Goal: Task Accomplishment & Management: Use online tool/utility

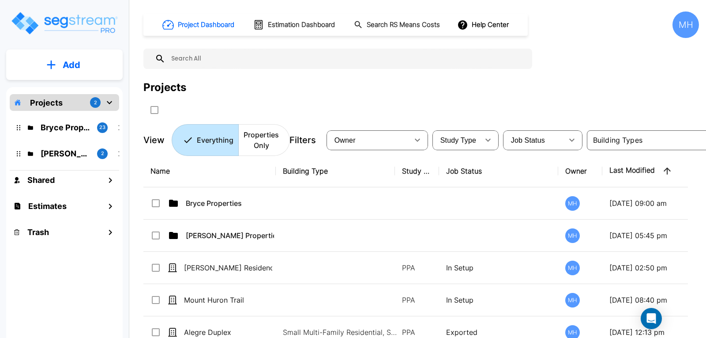
click at [68, 58] on p "Add" at bounding box center [72, 64] width 18 height 13
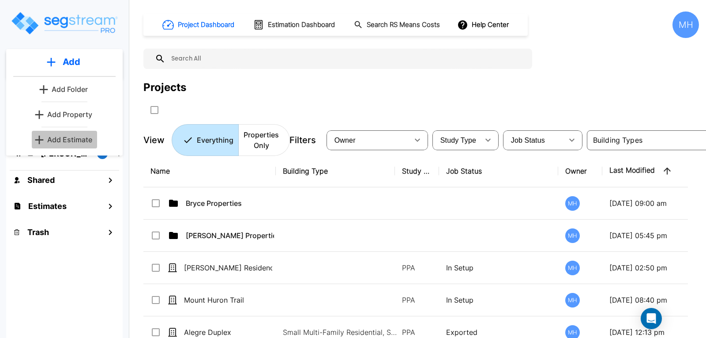
click at [74, 139] on p "Add Estimate" at bounding box center [69, 139] width 45 height 11
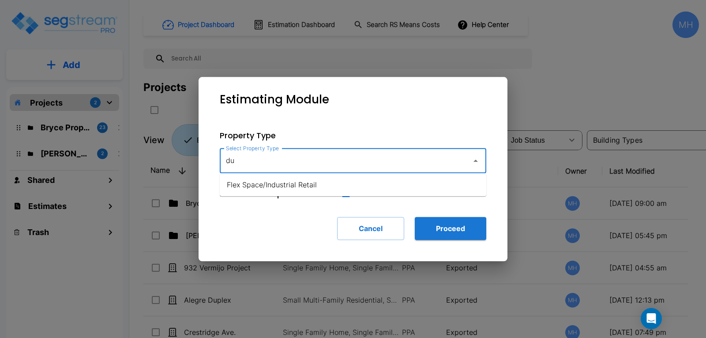
type input "d"
click at [284, 182] on li "Small Multi-Family Residential" at bounding box center [353, 184] width 267 height 16
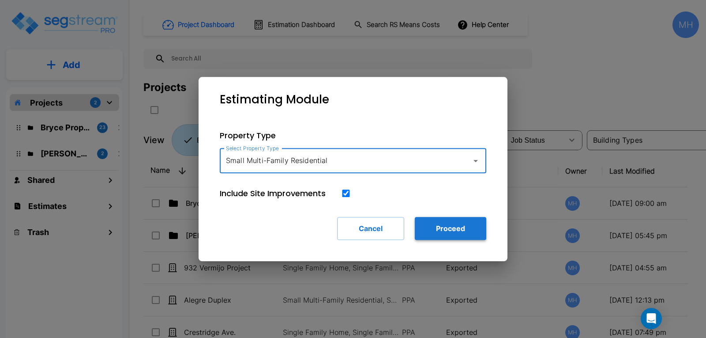
type input "Small Multi-Family Residential"
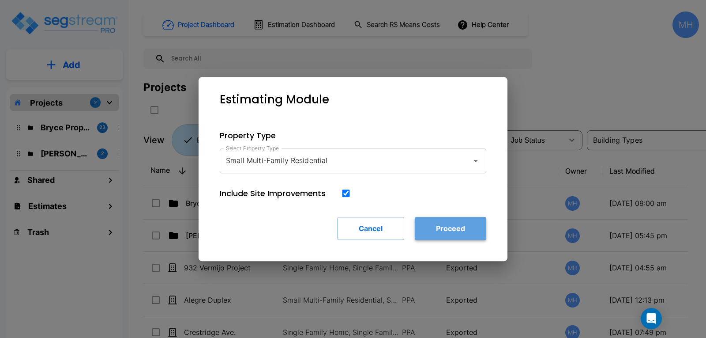
click at [461, 228] on button "Proceed" at bounding box center [450, 228] width 71 height 23
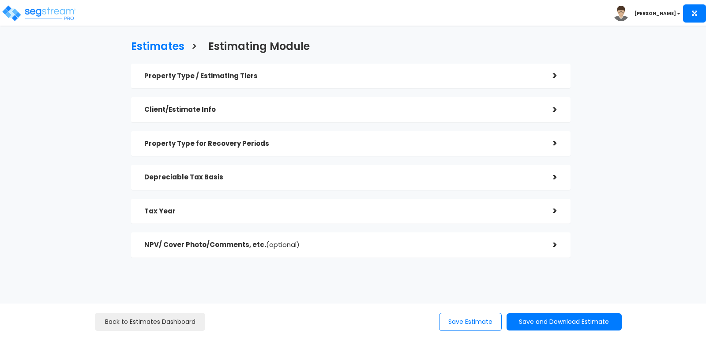
checkbox input "true"
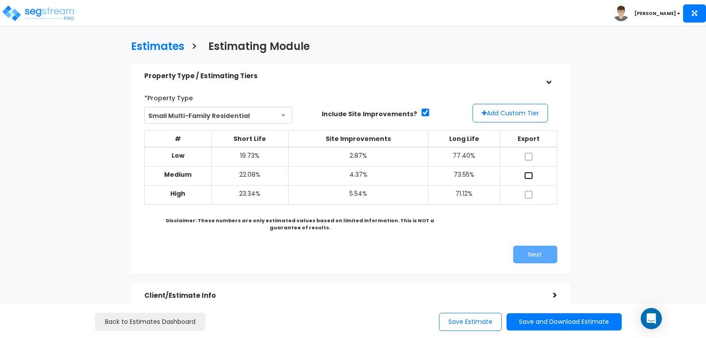
click at [527, 176] on input "checkbox" at bounding box center [528, 176] width 9 height 8
checkbox input "true"
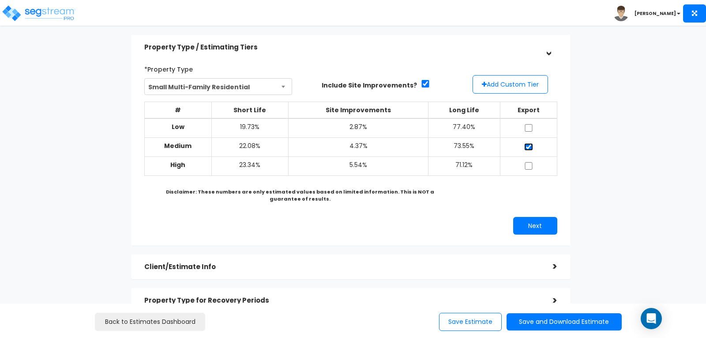
scroll to position [44, 0]
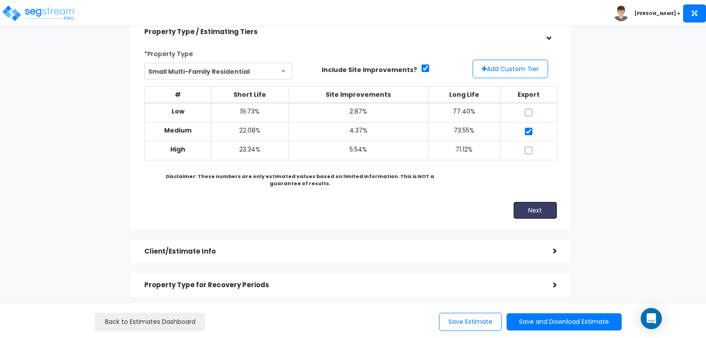
click at [524, 210] on button "Next" at bounding box center [535, 210] width 44 height 18
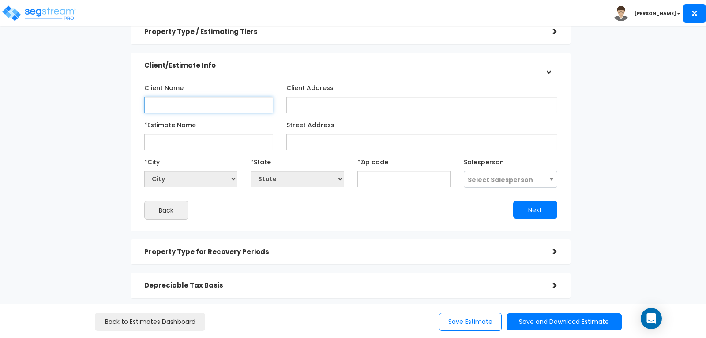
click at [214, 107] on input "Client Name" at bounding box center [208, 105] width 129 height 16
type input "[PERSON_NAME]"
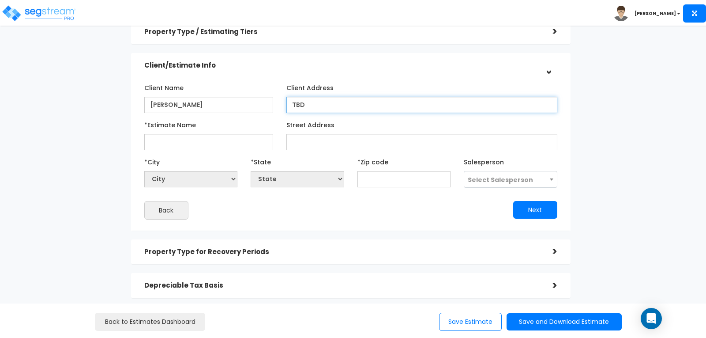
type input "TBD"
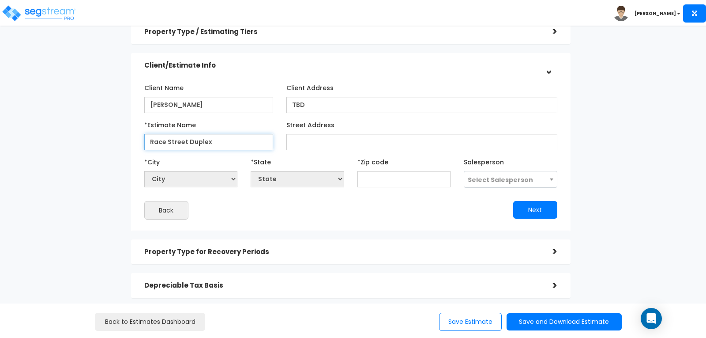
type input "Race Street Duplex"
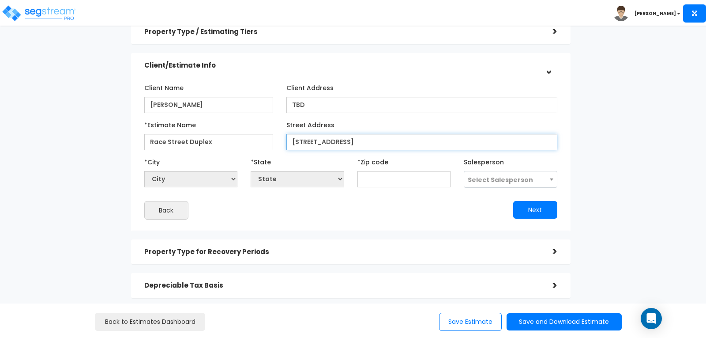
type input "[STREET_ADDRESS]"
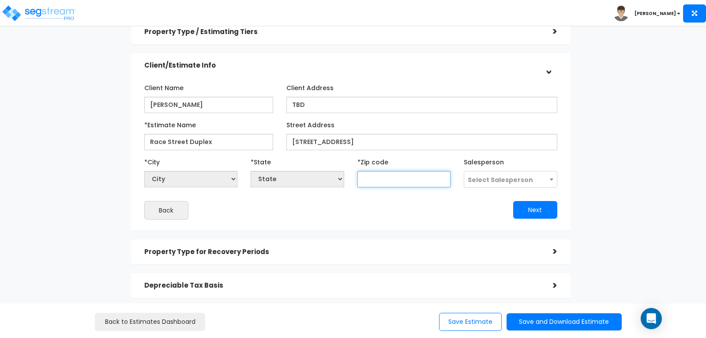
select select "National Average"
type input "80"
select select "CO"
type input "80201"
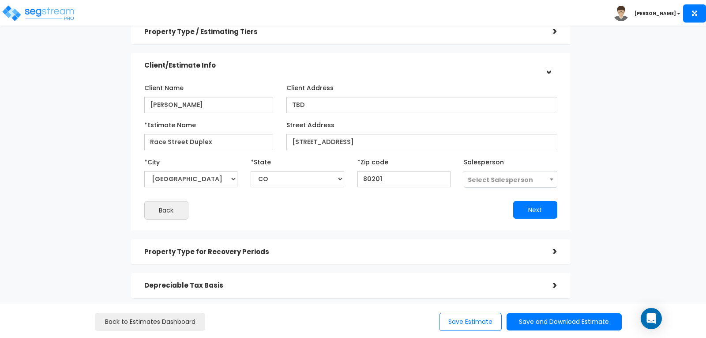
click at [552, 178] on b at bounding box center [552, 179] width 4 height 2
select select "183"
click at [538, 210] on button "Next" at bounding box center [535, 210] width 44 height 18
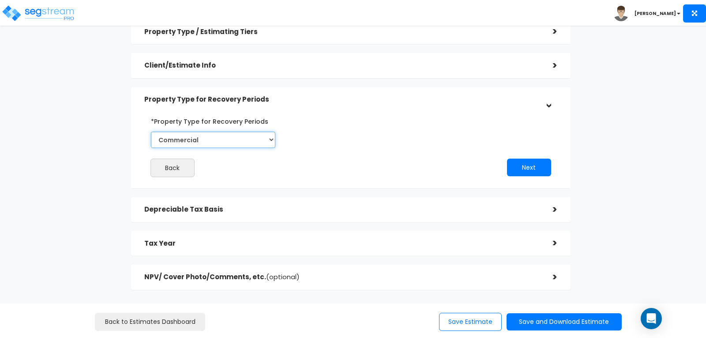
click at [272, 138] on select "Commercial Residential" at bounding box center [213, 139] width 124 height 16
select select "Residential"
click at [151, 131] on select "Commercial Residential" at bounding box center [213, 139] width 124 height 16
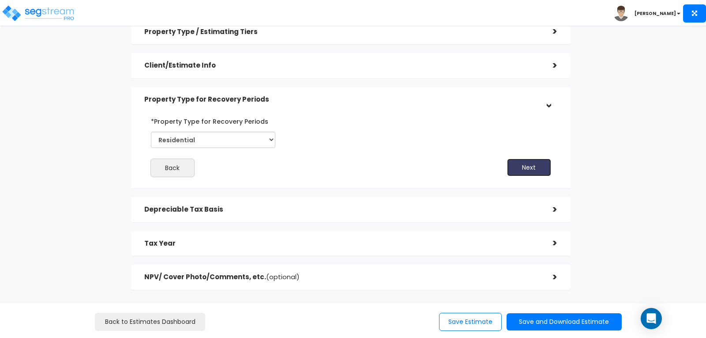
click at [522, 168] on button "Next" at bounding box center [529, 167] width 44 height 18
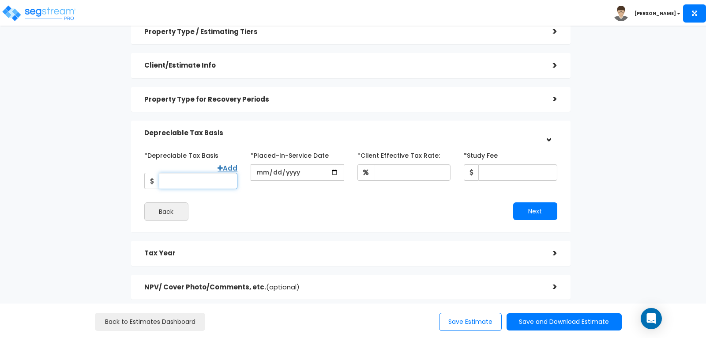
click at [202, 173] on input "*Depreciable Tax Basis" at bounding box center [198, 181] width 79 height 16
type input "335,000"
click at [263, 173] on input "date" at bounding box center [297, 172] width 93 height 16
type input "0025-10-12"
click at [259, 173] on input "date" at bounding box center [297, 172] width 93 height 16
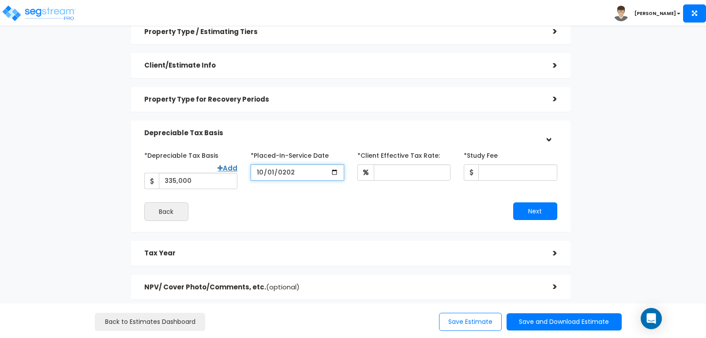
type input "[DATE]"
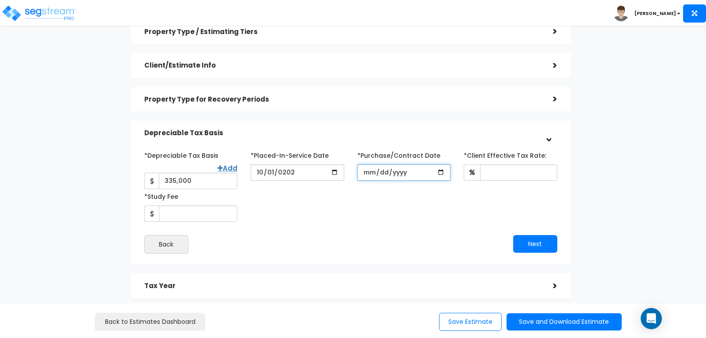
click at [364, 175] on input "*Purchase/Contract Date" at bounding box center [403, 172] width 93 height 16
type input "[DATE]"
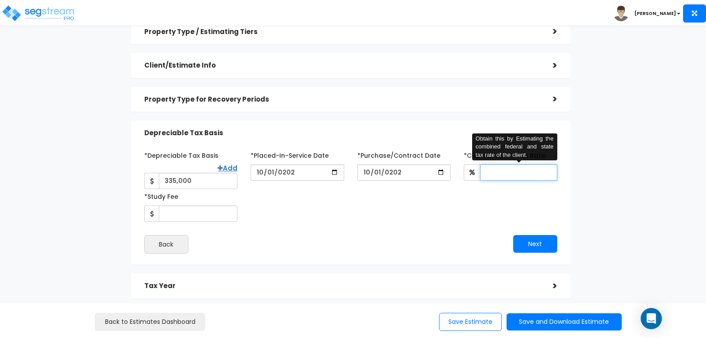
click at [494, 170] on input "*Client Effective Tax Rate:" at bounding box center [518, 172] width 77 height 16
type input "30"
drag, startPoint x: 413, startPoint y: 206, endPoint x: 362, endPoint y: 206, distance: 50.7
click at [413, 206] on div "*Depreciable Tax Basis Add 335,000 *Placed-In-Service Date" at bounding box center [351, 185] width 426 height 74
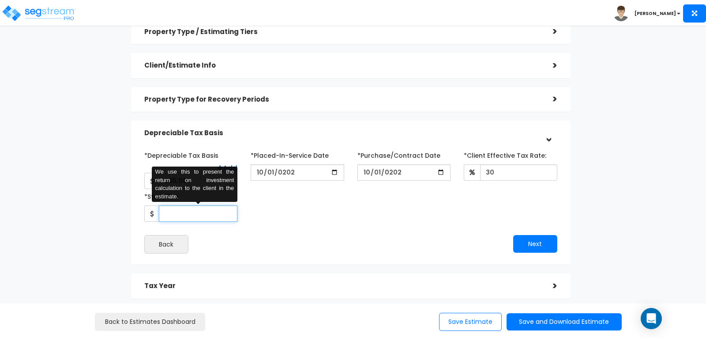
click at [191, 207] on input "*Study Fee" at bounding box center [198, 213] width 79 height 16
type input "3,300"
click at [279, 206] on div "*Depreciable Tax Basis Add 335,000 *Placed-In-Service Date" at bounding box center [351, 185] width 426 height 74
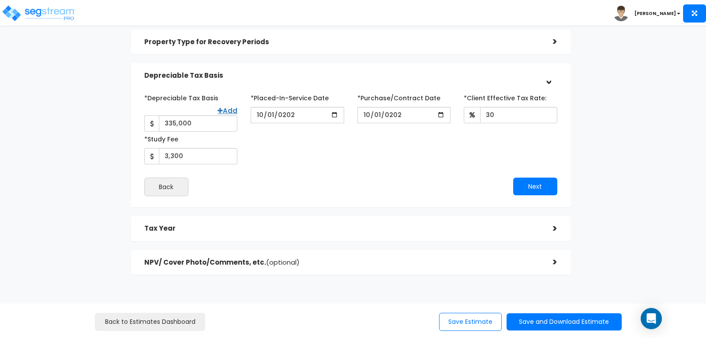
scroll to position [105, 0]
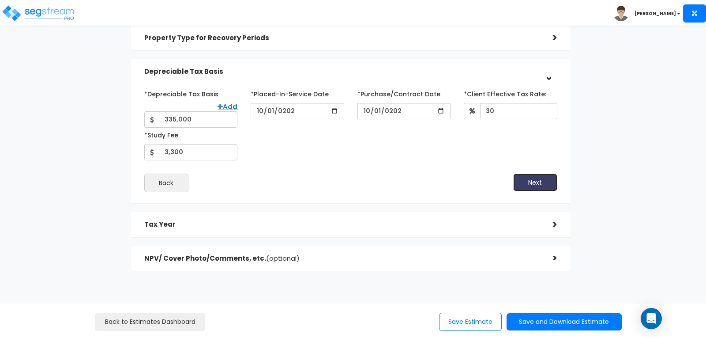
click at [543, 174] on button "Next" at bounding box center [535, 182] width 44 height 18
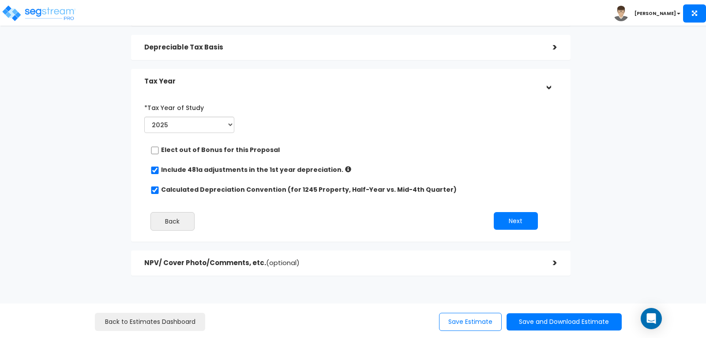
scroll to position [143, 0]
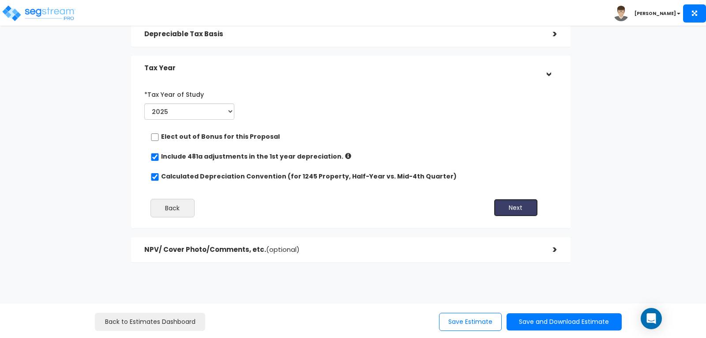
click at [511, 202] on button "Next" at bounding box center [516, 208] width 44 height 18
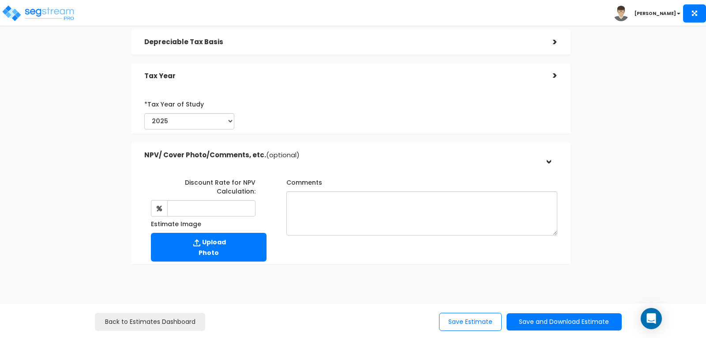
scroll to position [133, 0]
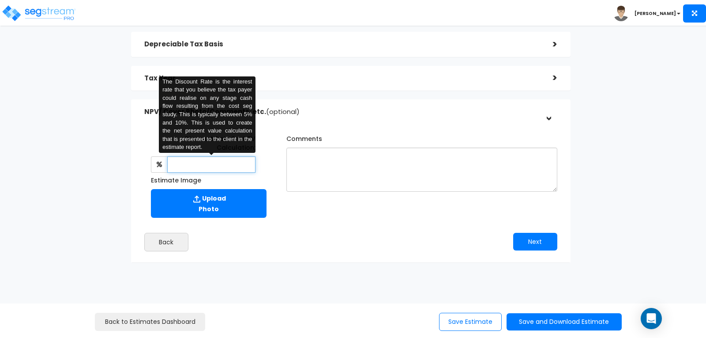
click at [210, 164] on input "text" at bounding box center [211, 164] width 89 height 16
type input "8"
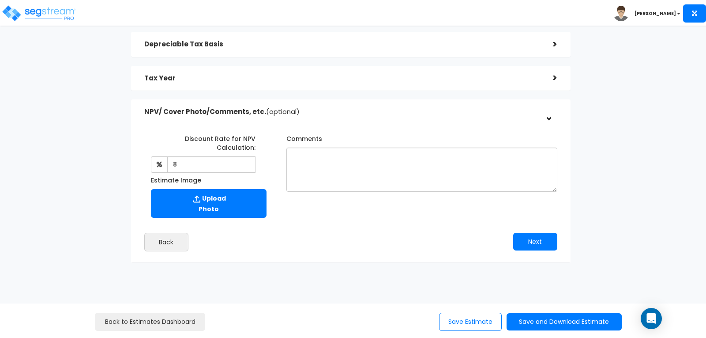
click at [313, 220] on div "Discount Rate for NPV Calculation: 8 The Discount Rate is the interest rate tha…" at bounding box center [351, 174] width 426 height 95
click at [538, 239] on button "Next" at bounding box center [535, 242] width 44 height 18
click at [547, 323] on button "Save and Download Estimate" at bounding box center [564, 321] width 115 height 17
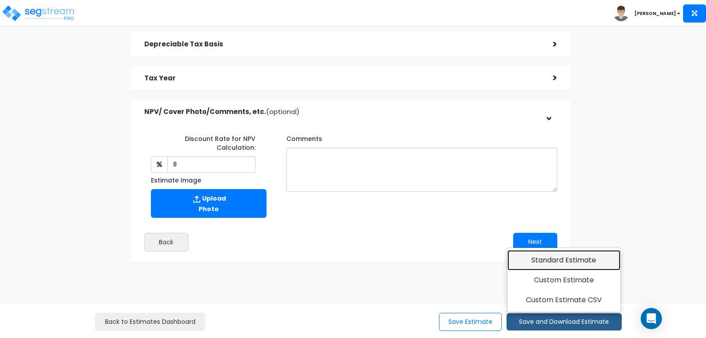
click at [541, 260] on link "Standard Estimate" at bounding box center [563, 260] width 113 height 20
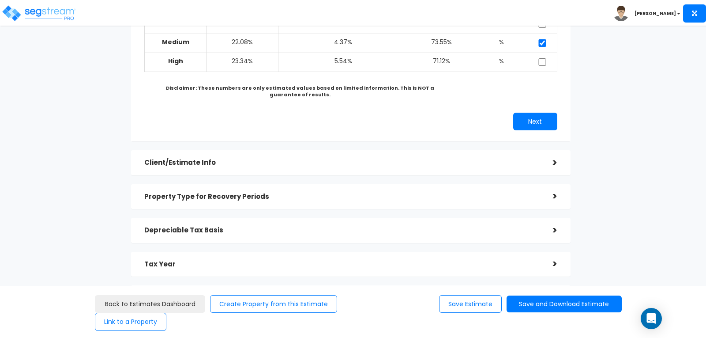
scroll to position [176, 0]
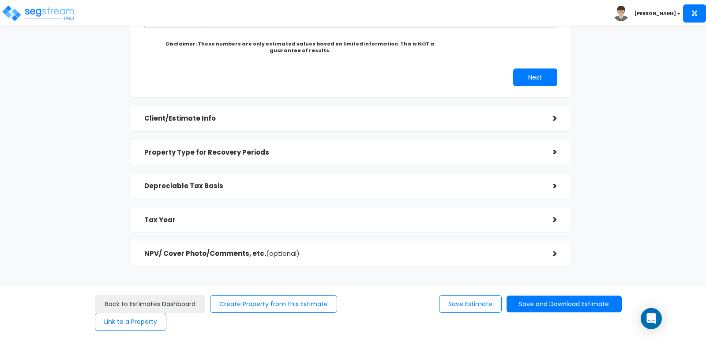
drag, startPoint x: 550, startPoint y: 116, endPoint x: 544, endPoint y: 116, distance: 5.8
click at [548, 116] on div ">" at bounding box center [549, 119] width 18 height 14
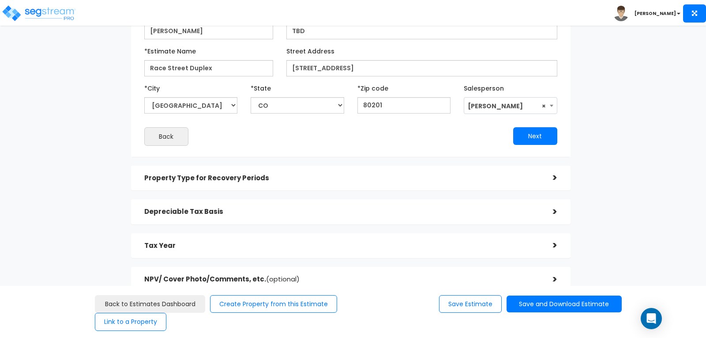
scroll to position [94, 0]
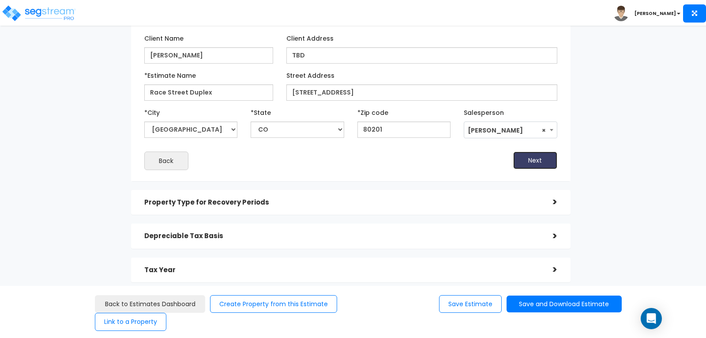
click at [532, 157] on button "Next" at bounding box center [535, 160] width 44 height 18
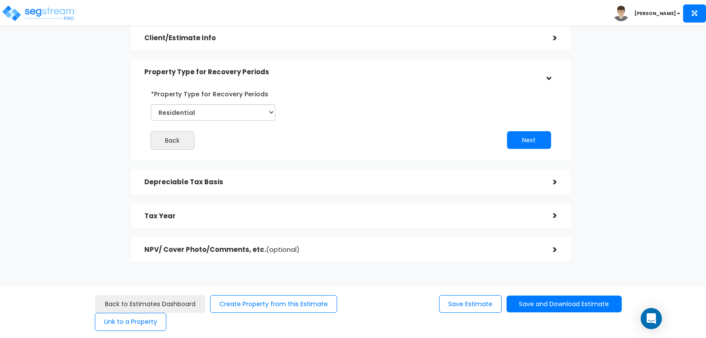
scroll to position [71, 0]
click at [520, 142] on button "Next" at bounding box center [529, 140] width 44 height 18
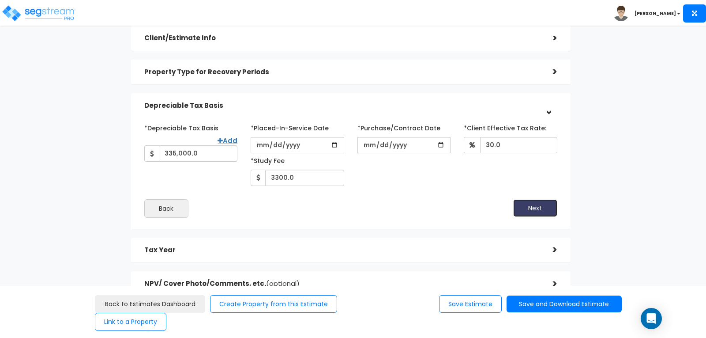
click at [525, 205] on button "Next" at bounding box center [535, 208] width 44 height 18
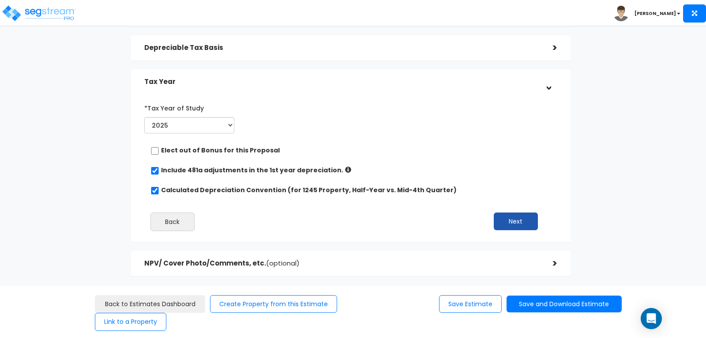
scroll to position [143, 0]
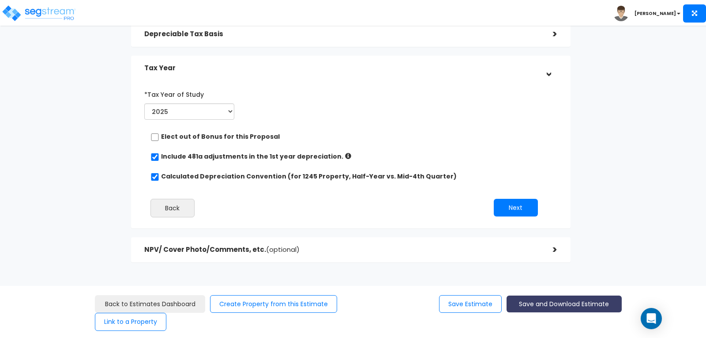
click at [537, 302] on button "Save and Download Estimate" at bounding box center [564, 303] width 115 height 17
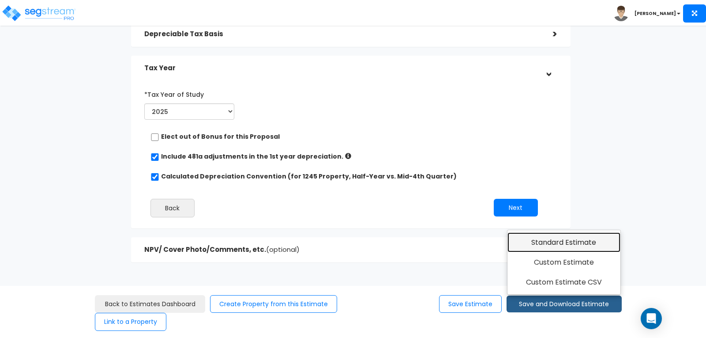
click at [543, 240] on link "Standard Estimate" at bounding box center [563, 242] width 113 height 20
